Goal: Information Seeking & Learning: Understand process/instructions

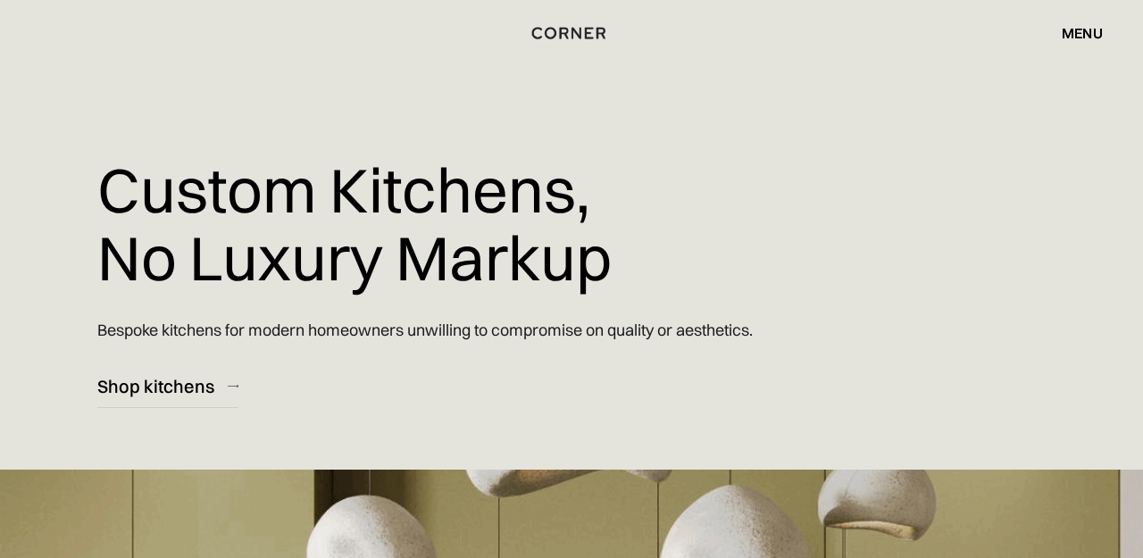
click at [1086, 35] on div "menu" at bounding box center [1082, 33] width 41 height 14
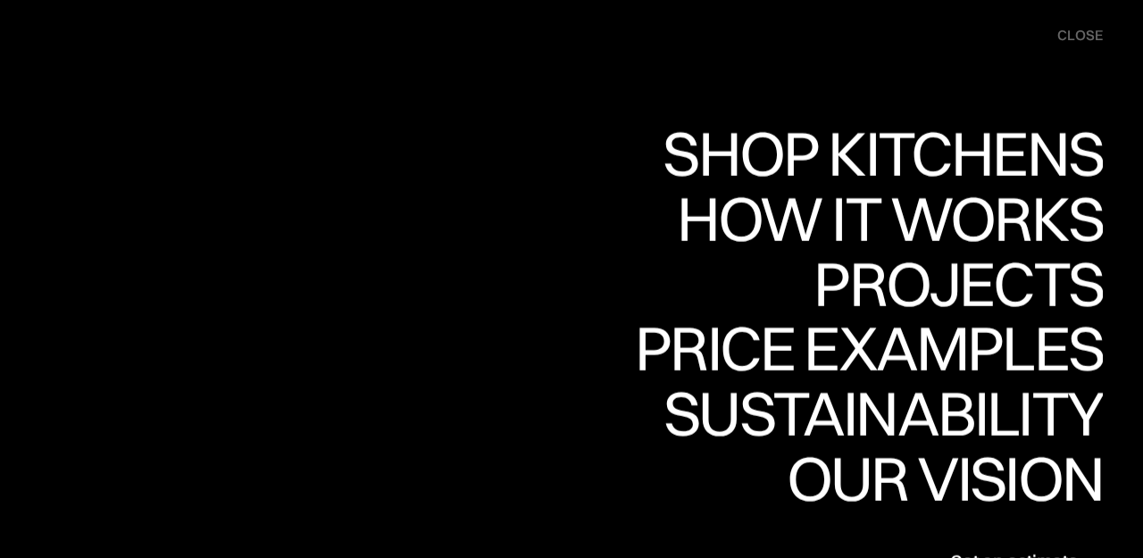
scroll to position [945, 0]
click at [1088, 33] on div "close" at bounding box center [1081, 36] width 46 height 20
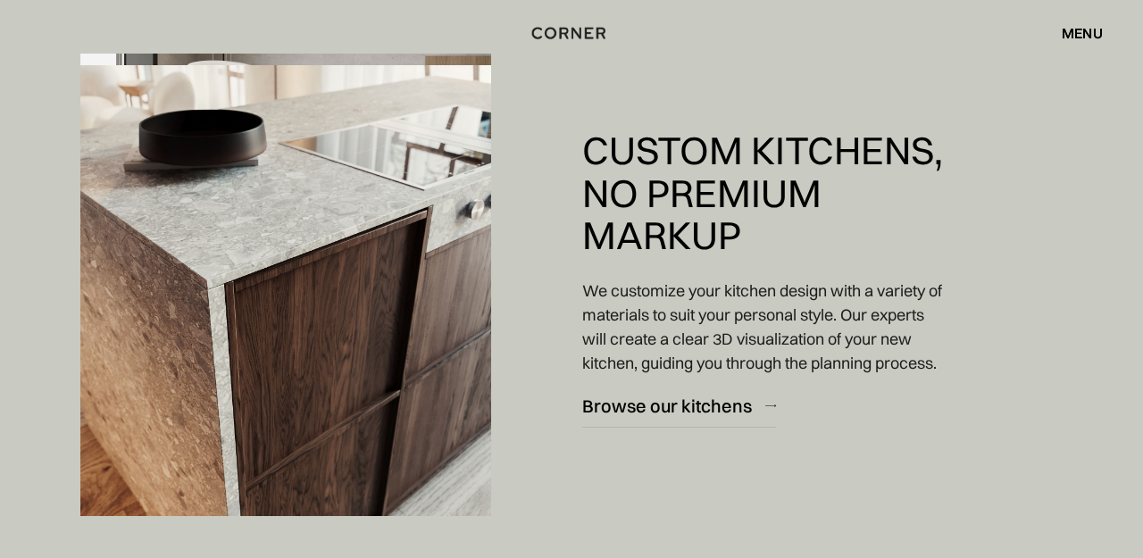
scroll to position [1761, 0]
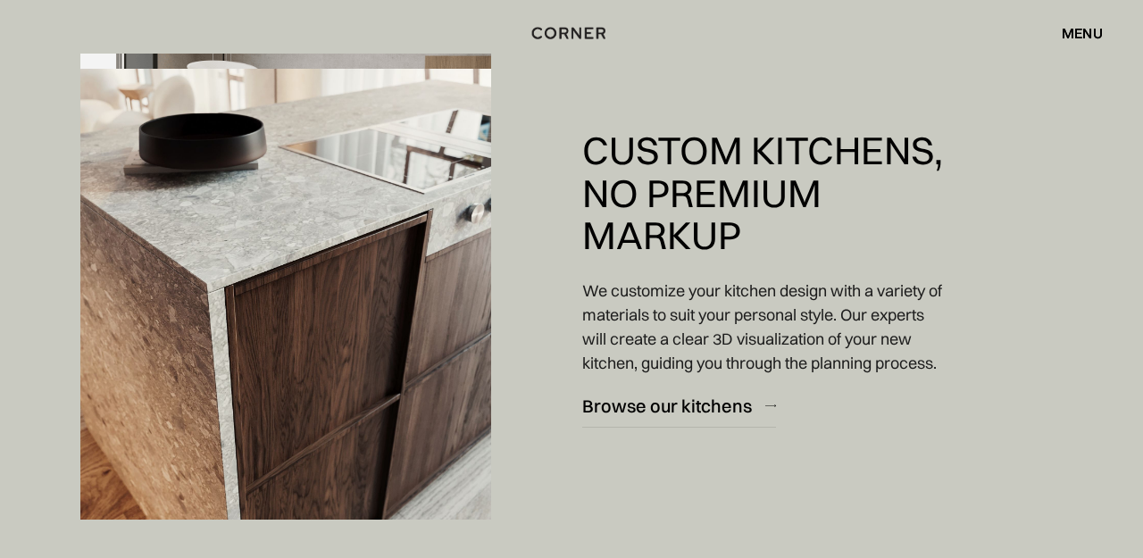
click at [1087, 32] on div "menu" at bounding box center [1082, 33] width 41 height 14
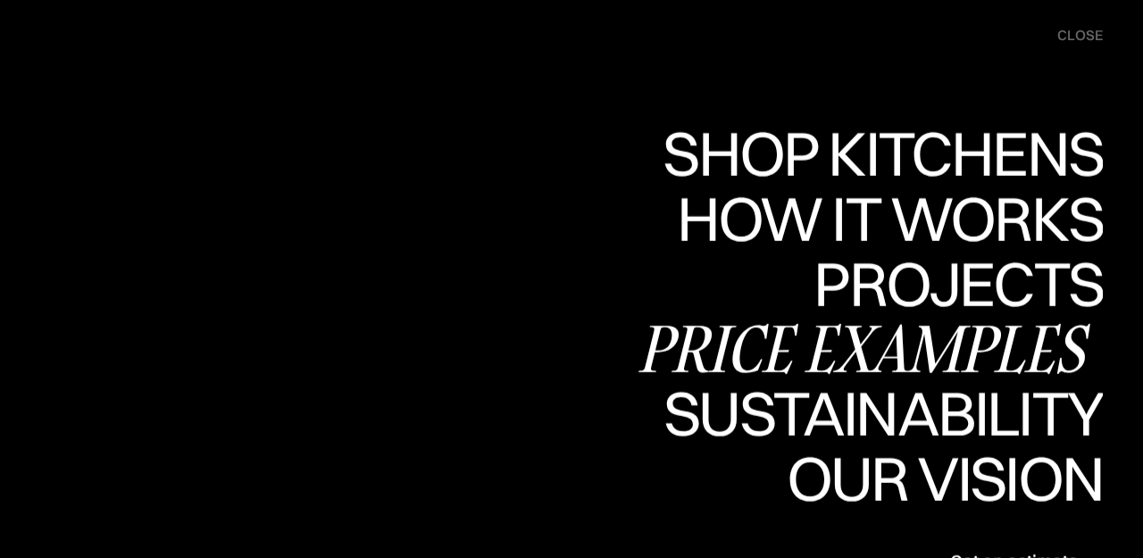
scroll to position [2452, 0]
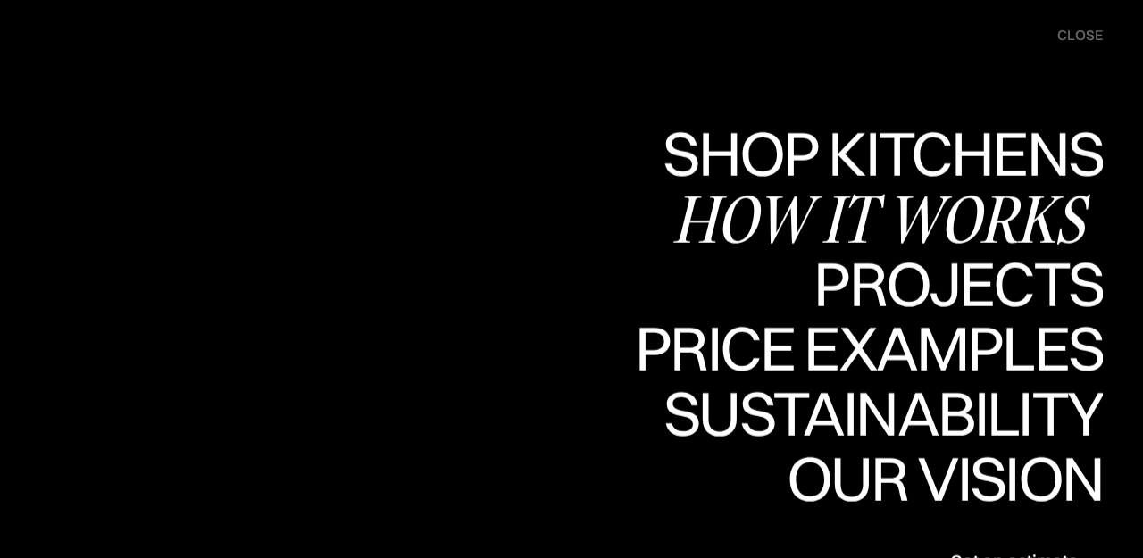
click at [0, 0] on div "How it works" at bounding box center [0, 0] width 0 height 0
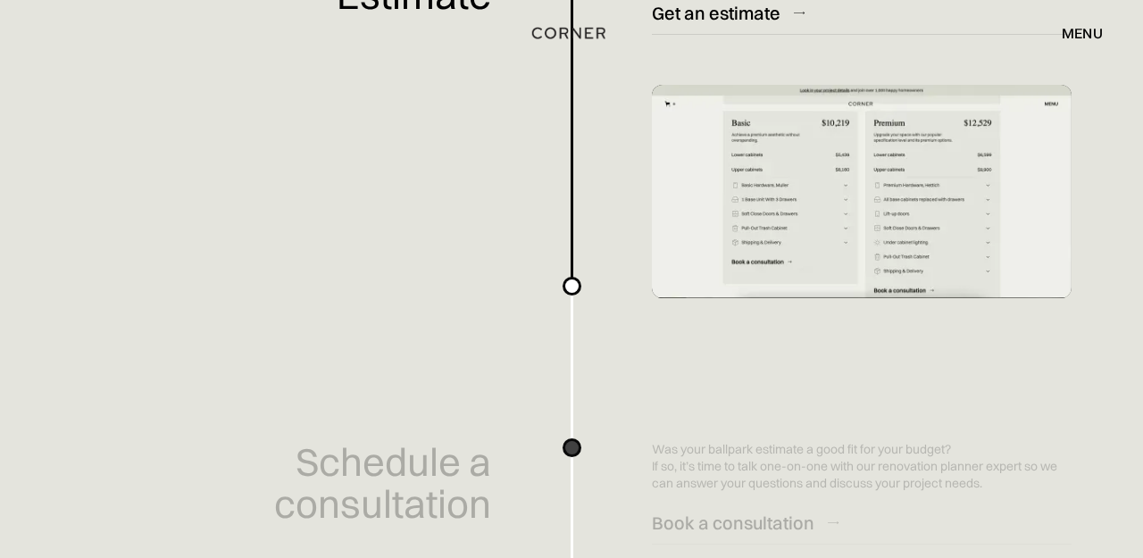
scroll to position [767, 0]
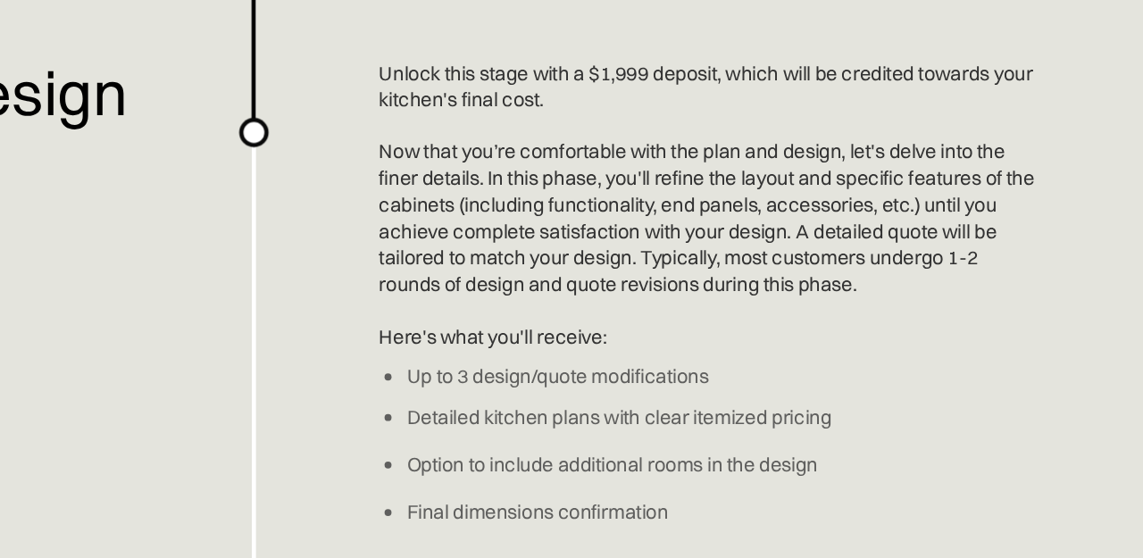
scroll to position [2280, 0]
